Goal: Task Accomplishment & Management: Use online tool/utility

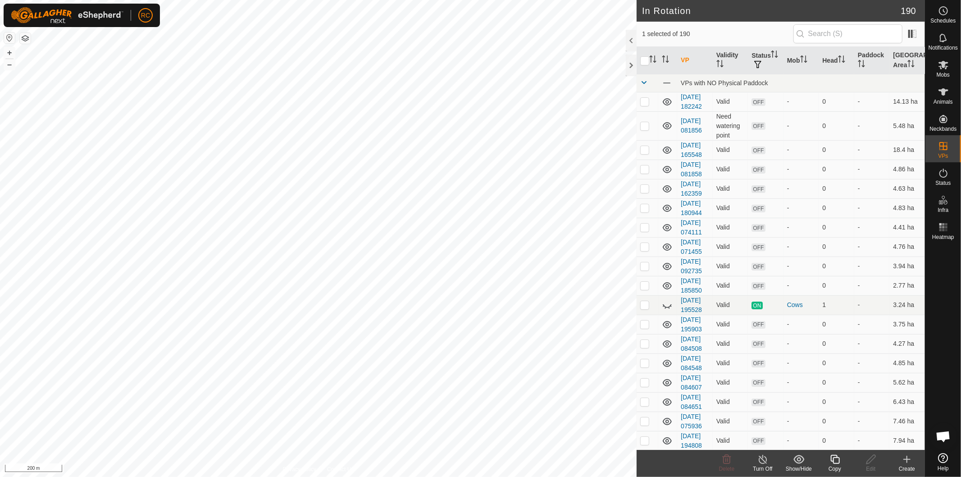
click at [837, 458] on icon at bounding box center [835, 459] width 11 height 11
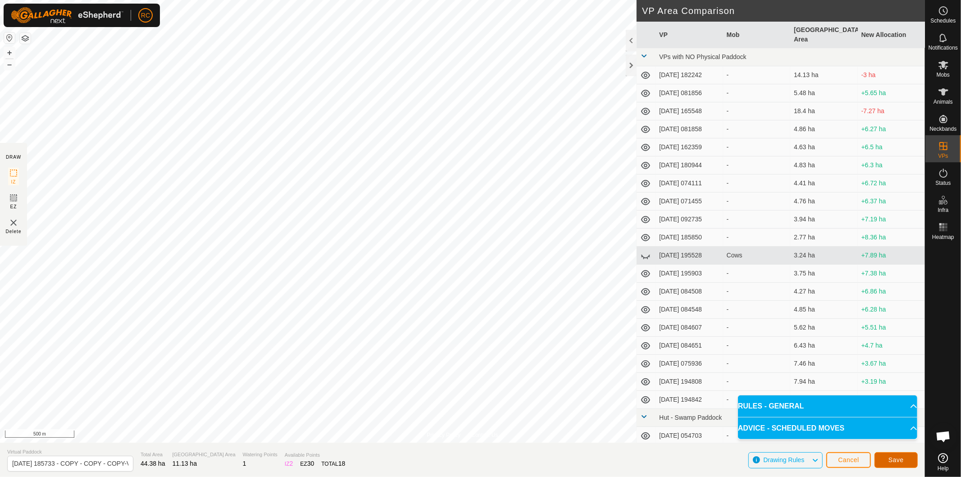
click at [891, 457] on span "Save" at bounding box center [896, 459] width 15 height 7
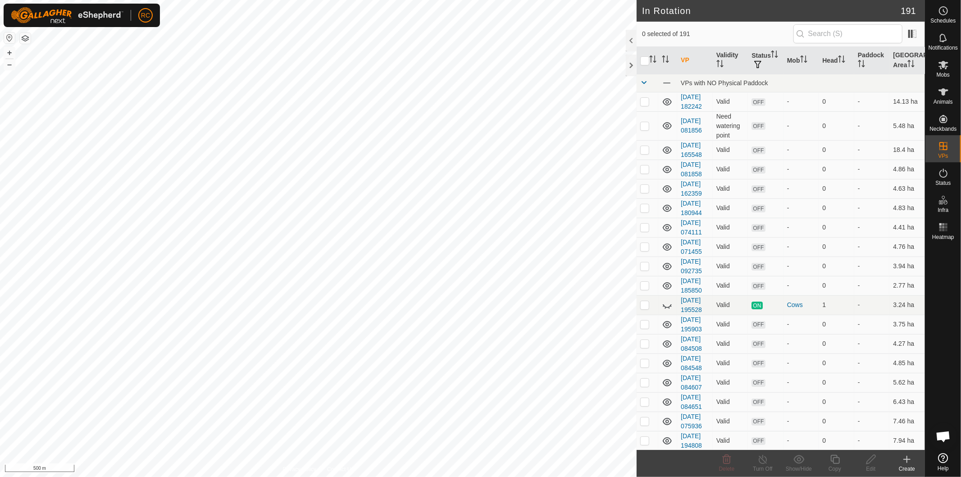
click at [945, 68] on icon at bounding box center [944, 65] width 10 height 9
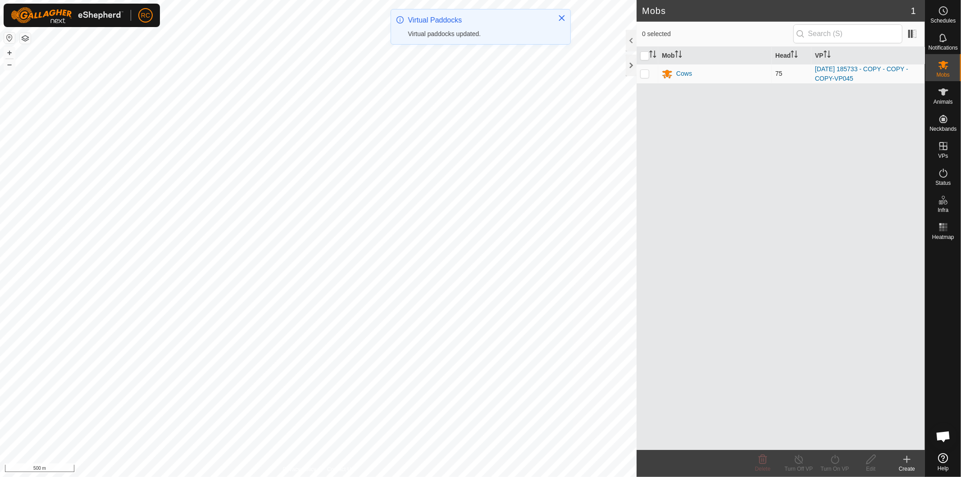
click at [644, 74] on p-checkbox at bounding box center [644, 73] width 9 height 7
checkbox input "true"
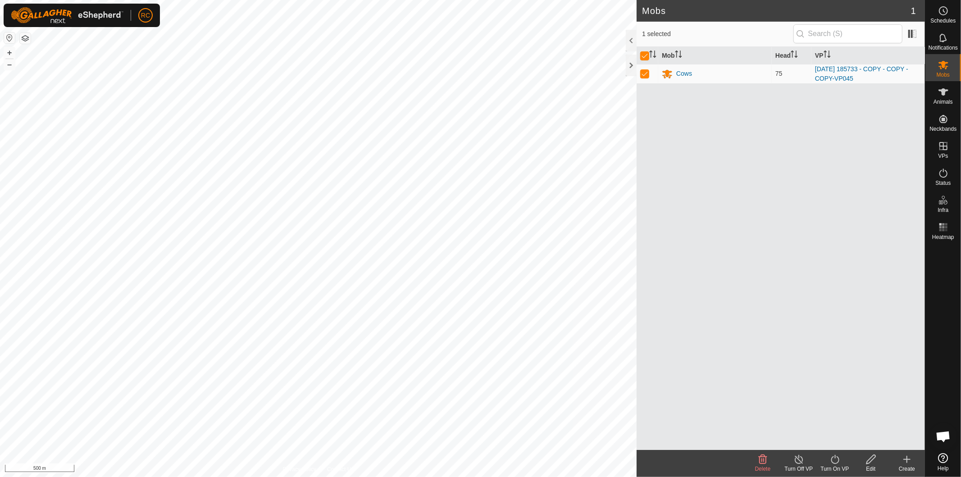
click at [835, 468] on div "Turn On VP" at bounding box center [835, 469] width 36 height 8
click at [844, 440] on link "Now" at bounding box center [861, 440] width 89 height 18
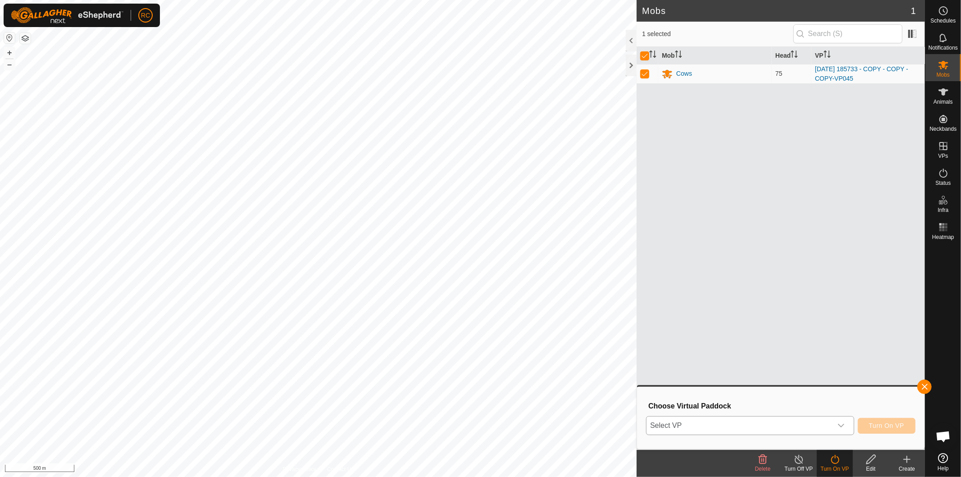
click at [839, 425] on icon "dropdown trigger" at bounding box center [841, 425] width 7 height 7
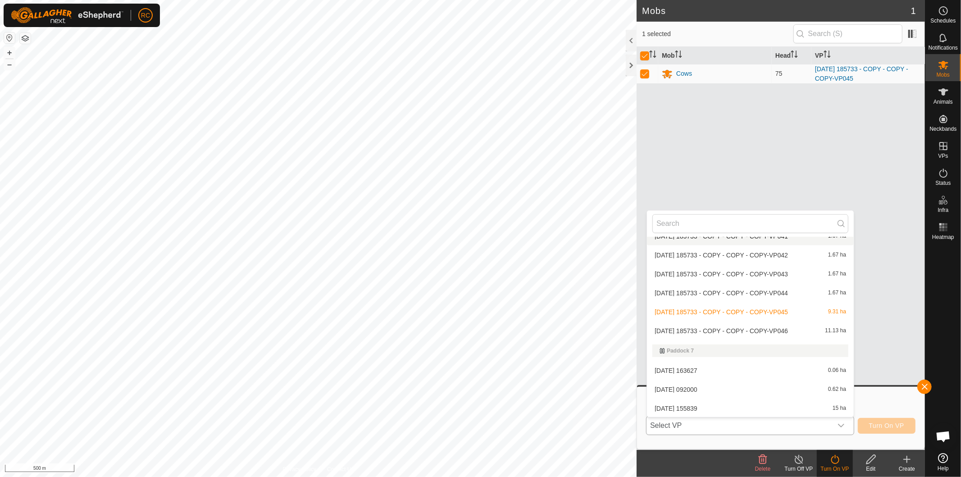
scroll to position [2913, 0]
click at [749, 324] on li "2025-08-11 185733 - COPY - COPY - COPY-VP046 11.13 ha" at bounding box center [750, 330] width 207 height 18
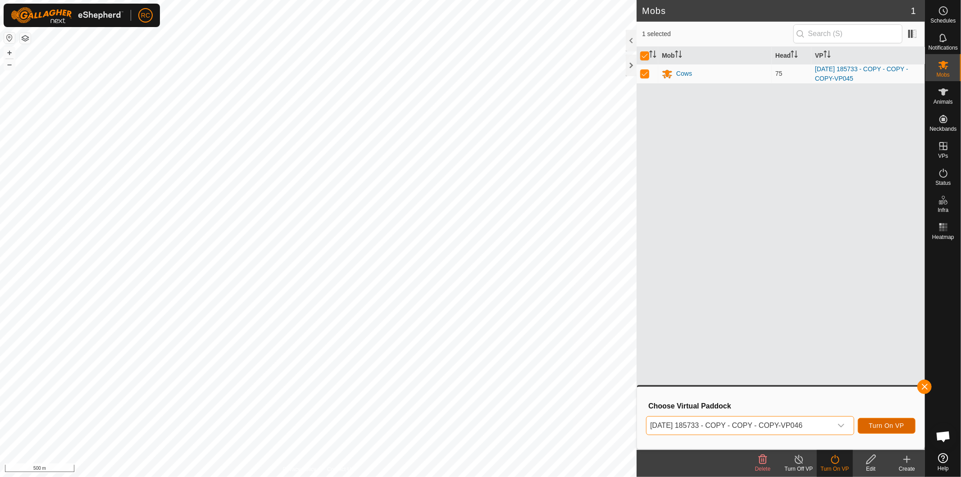
click at [902, 427] on span "Turn On VP" at bounding box center [886, 425] width 35 height 7
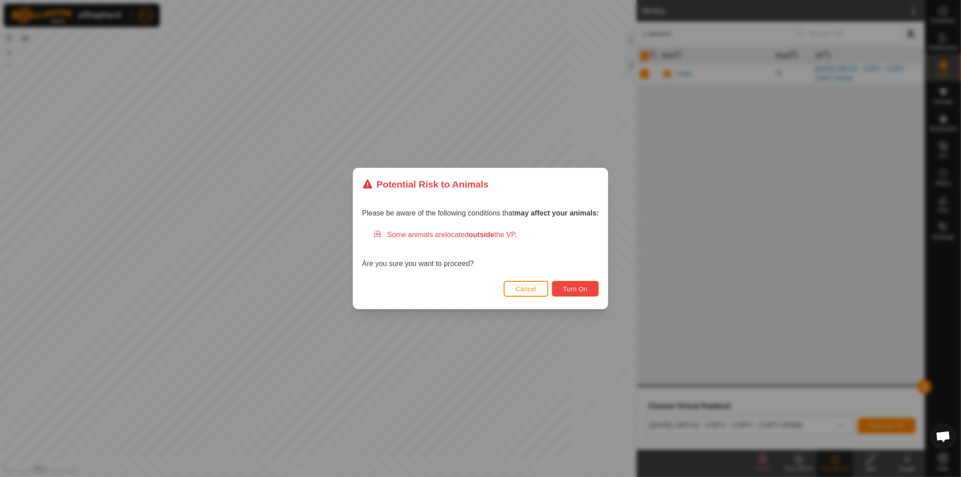
click at [586, 284] on button "Turn On" at bounding box center [575, 289] width 47 height 16
